Goal: Check status: Check status

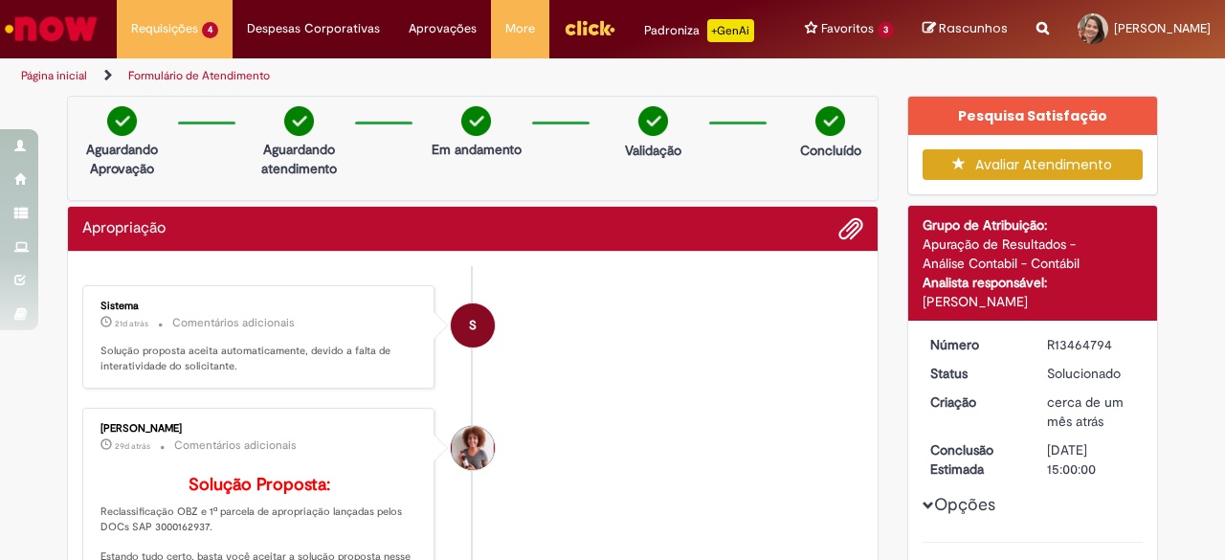
scroll to position [154, 0]
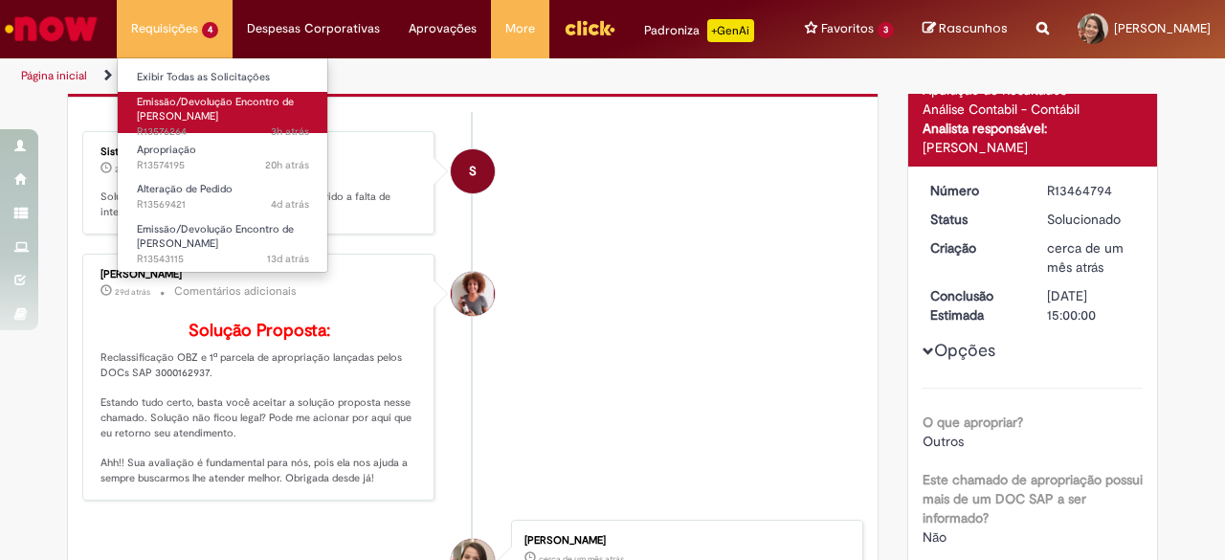
click at [195, 118] on span "Emissão/Devolução Encontro de [PERSON_NAME]" at bounding box center [215, 110] width 157 height 30
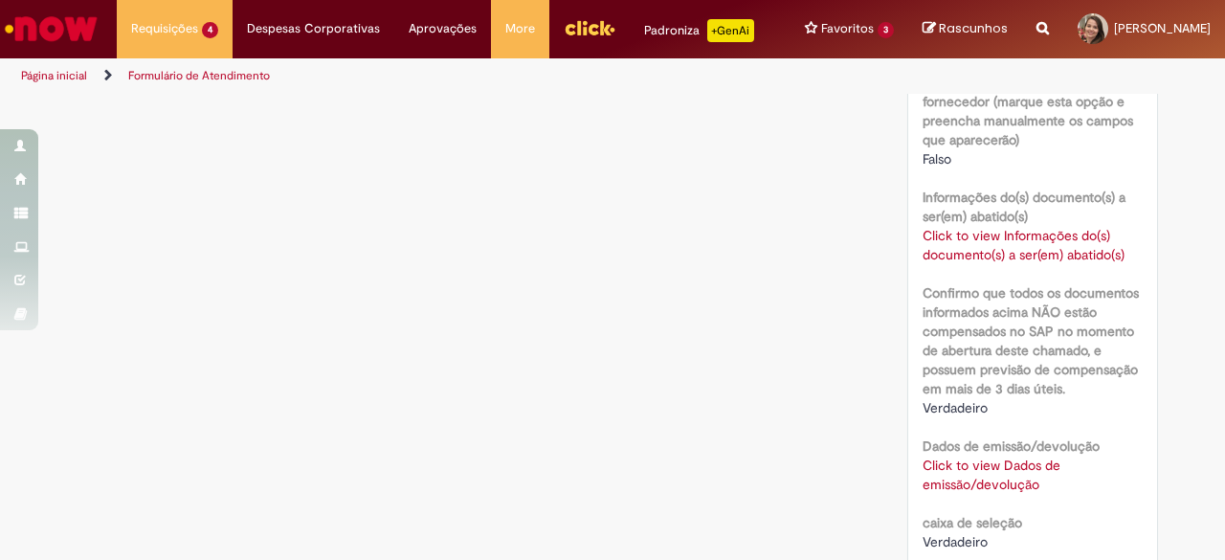
scroll to position [1593, 0]
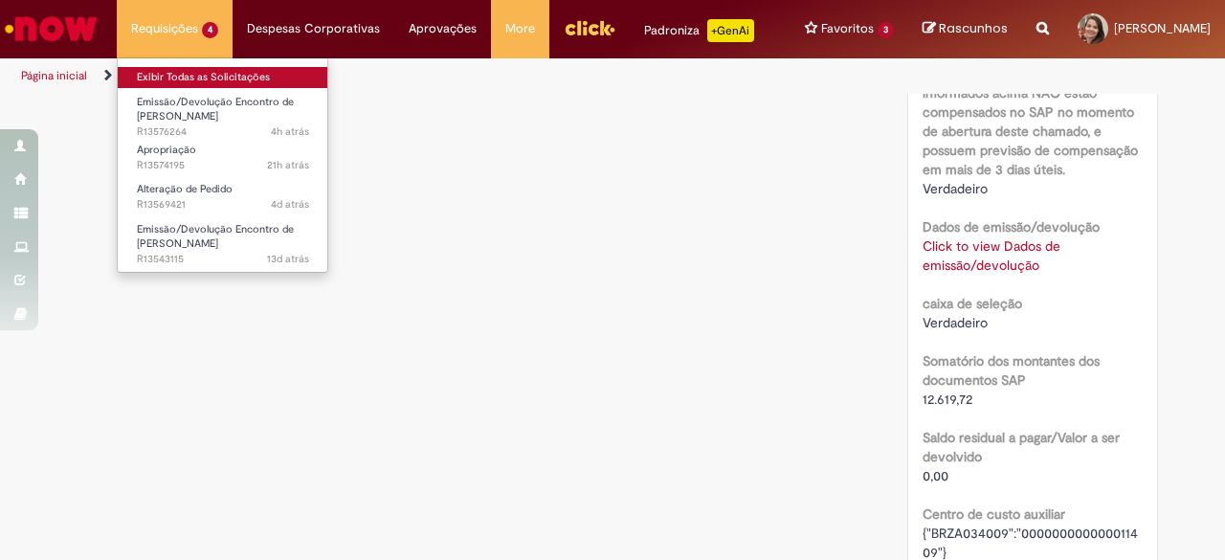
click at [170, 78] on link "Exibir Todas as Solicitações" at bounding box center [223, 77] width 211 height 21
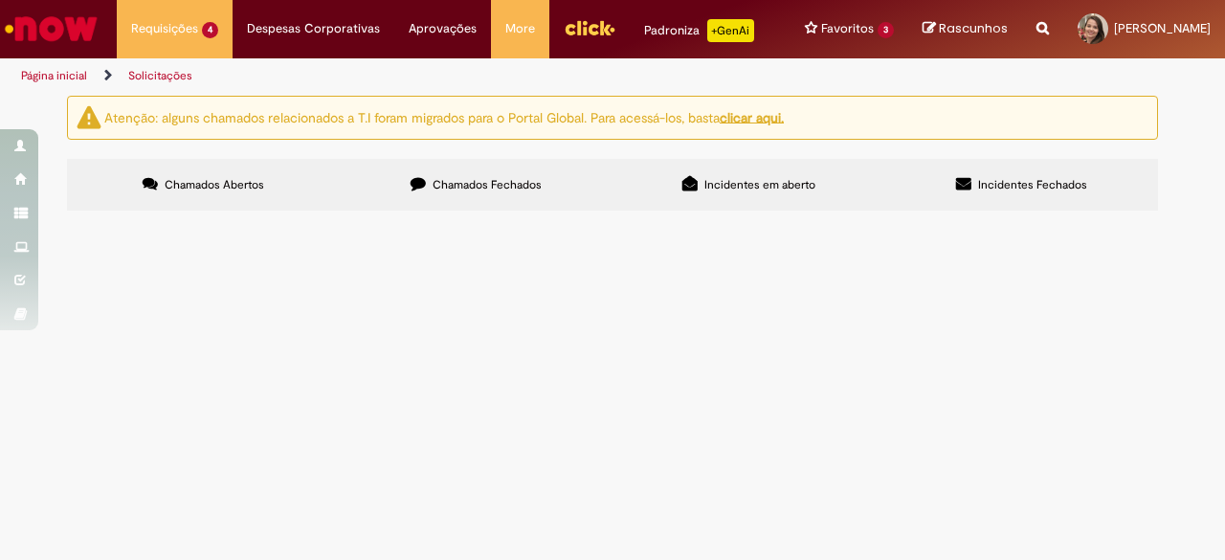
click at [434, 185] on span "Chamados Fechados" at bounding box center [487, 184] width 109 height 15
drag, startPoint x: 150, startPoint y: 355, endPoint x: 90, endPoint y: 352, distance: 60.4
click at [0, 0] on td "R13554428" at bounding box center [0, 0] width 0 height 0
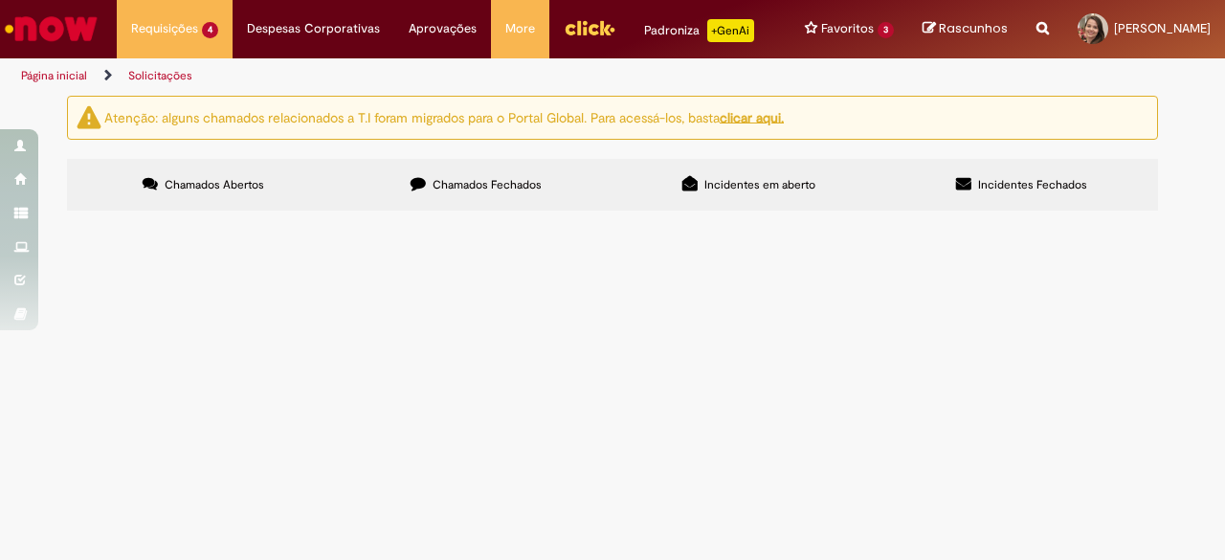
click at [1164, 122] on div "Atenção: alguns chamados relacionados a T.I foram migrados para o Portal Global…" at bounding box center [613, 156] width 1120 height 120
click at [1209, 103] on div "Atenção: alguns chamados relacionados a T.I foram migrados para o Portal Global…" at bounding box center [612, 156] width 1225 height 121
click at [1215, 103] on section "Solicitações Atenção: alguns chamados relacionados a T.I foram migrados para o …" at bounding box center [612, 327] width 1225 height 466
click at [0, 0] on button at bounding box center [0, 0] width 0 height 0
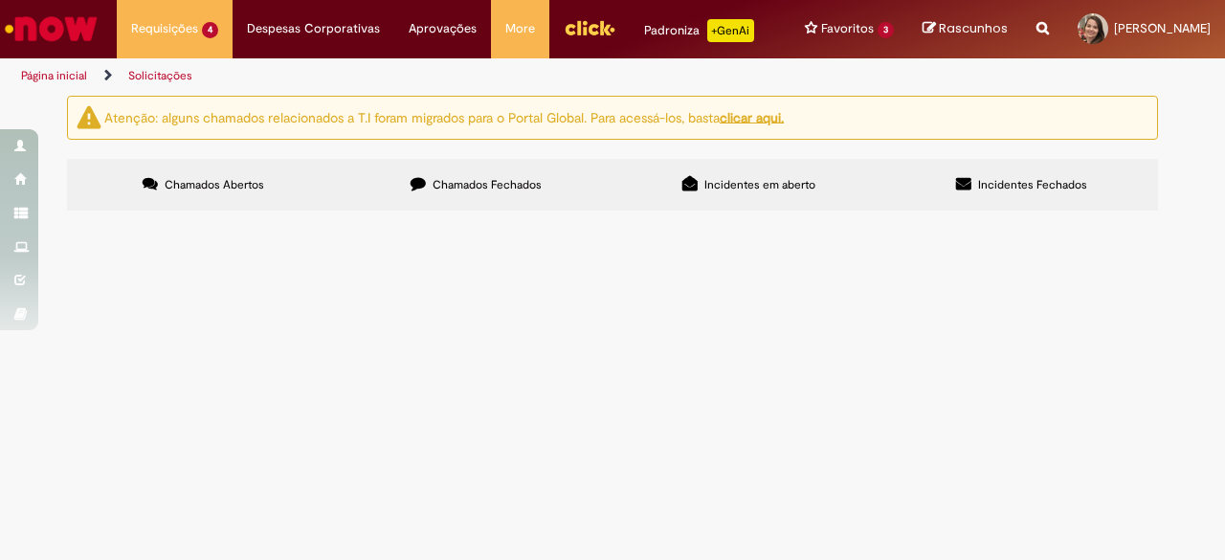
scroll to position [0, 0]
click at [237, 181] on span "Chamados Abertos" at bounding box center [215, 184] width 100 height 15
click at [0, 0] on td at bounding box center [0, 0] width 0 height 0
